Goal: Task Accomplishment & Management: Manage account settings

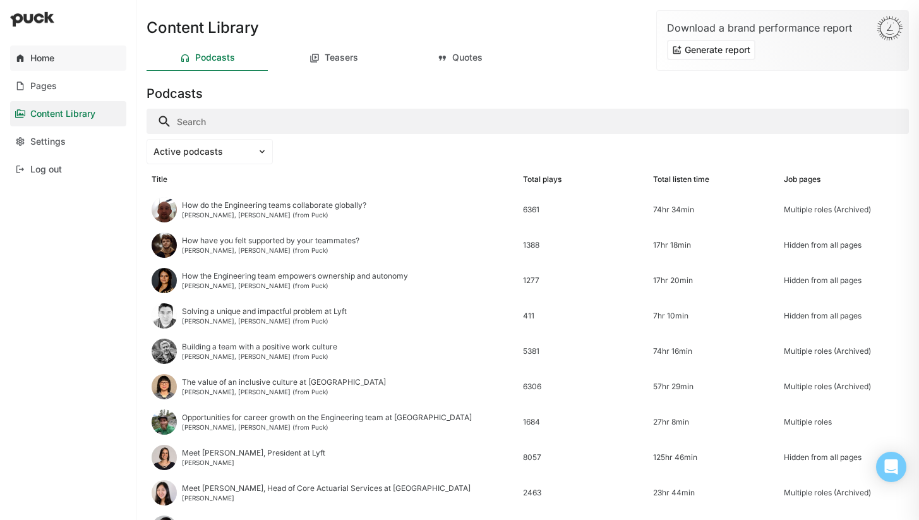
click at [59, 56] on link "Home" at bounding box center [68, 57] width 116 height 25
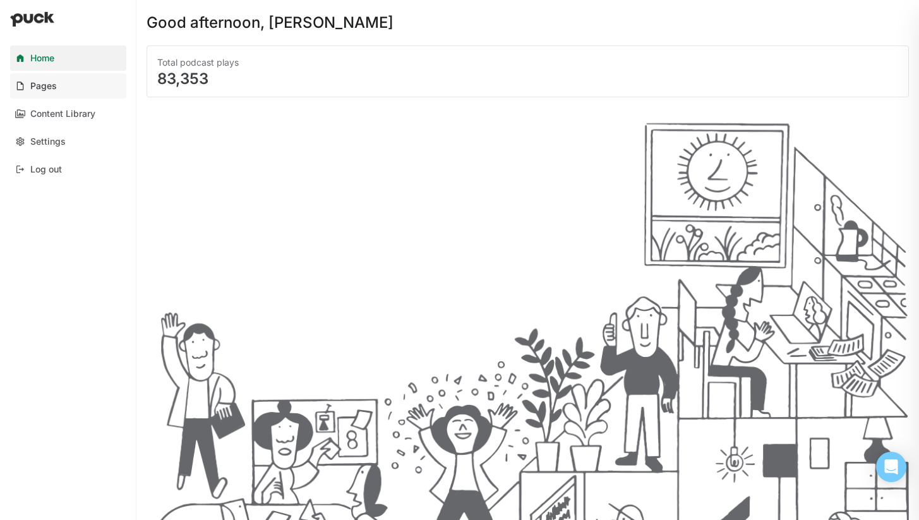
click at [64, 94] on link "Pages" at bounding box center [68, 85] width 116 height 25
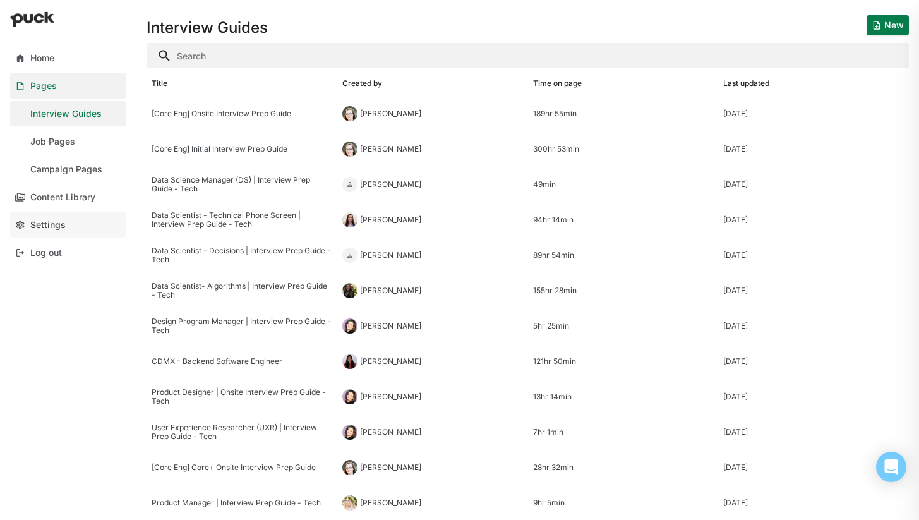
click at [64, 230] on link "Settings" at bounding box center [68, 224] width 116 height 25
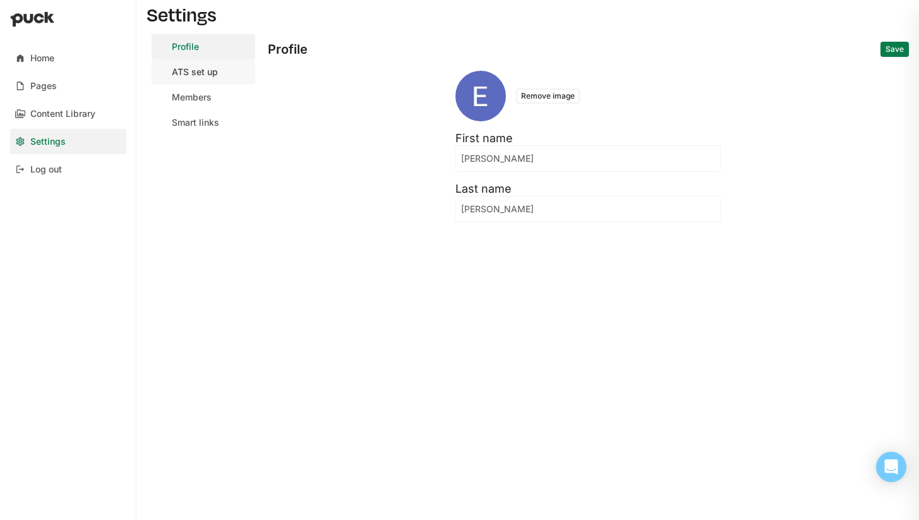
click at [195, 76] on div "ATS set up" at bounding box center [195, 72] width 46 height 11
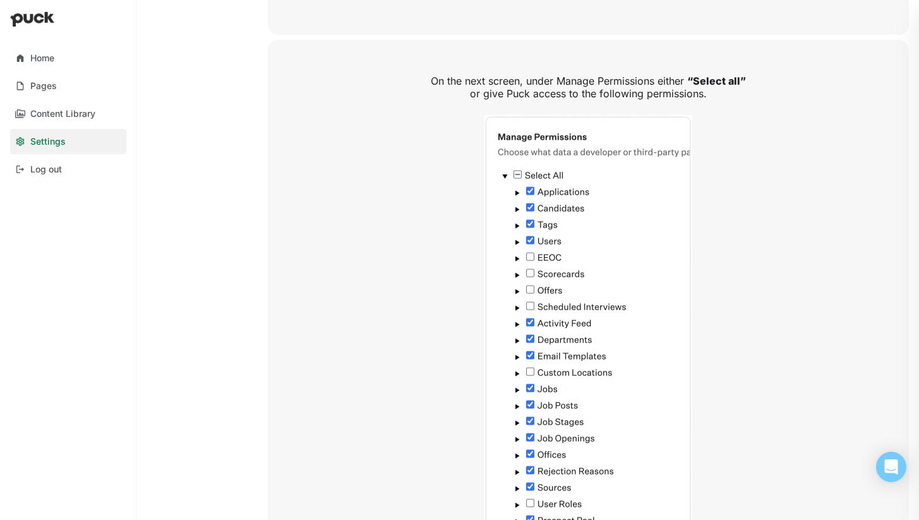
scroll to position [1165, 0]
